Goal: Check status: Check status

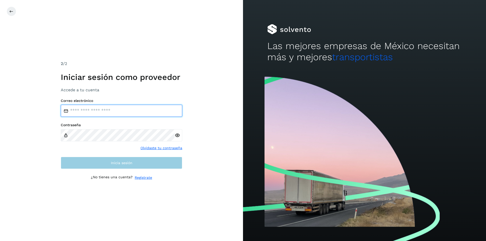
type input "**********"
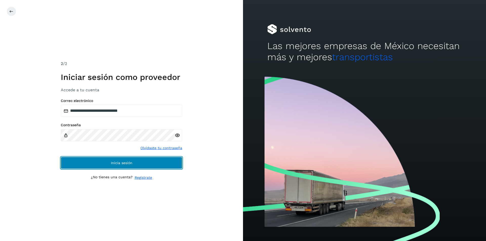
click at [137, 164] on button "Inicia sesión" at bounding box center [122, 163] width 122 height 12
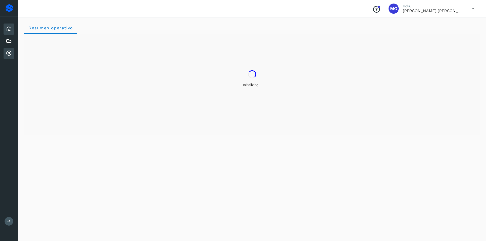
click at [10, 54] on icon at bounding box center [9, 53] width 6 height 6
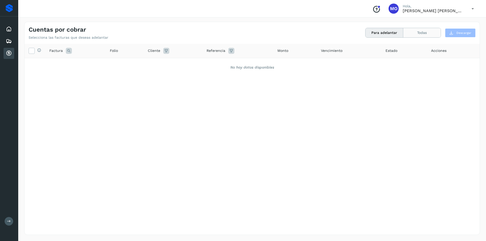
click at [416, 28] on button "Todas" at bounding box center [421, 32] width 37 height 9
